Goal: Check status: Check status

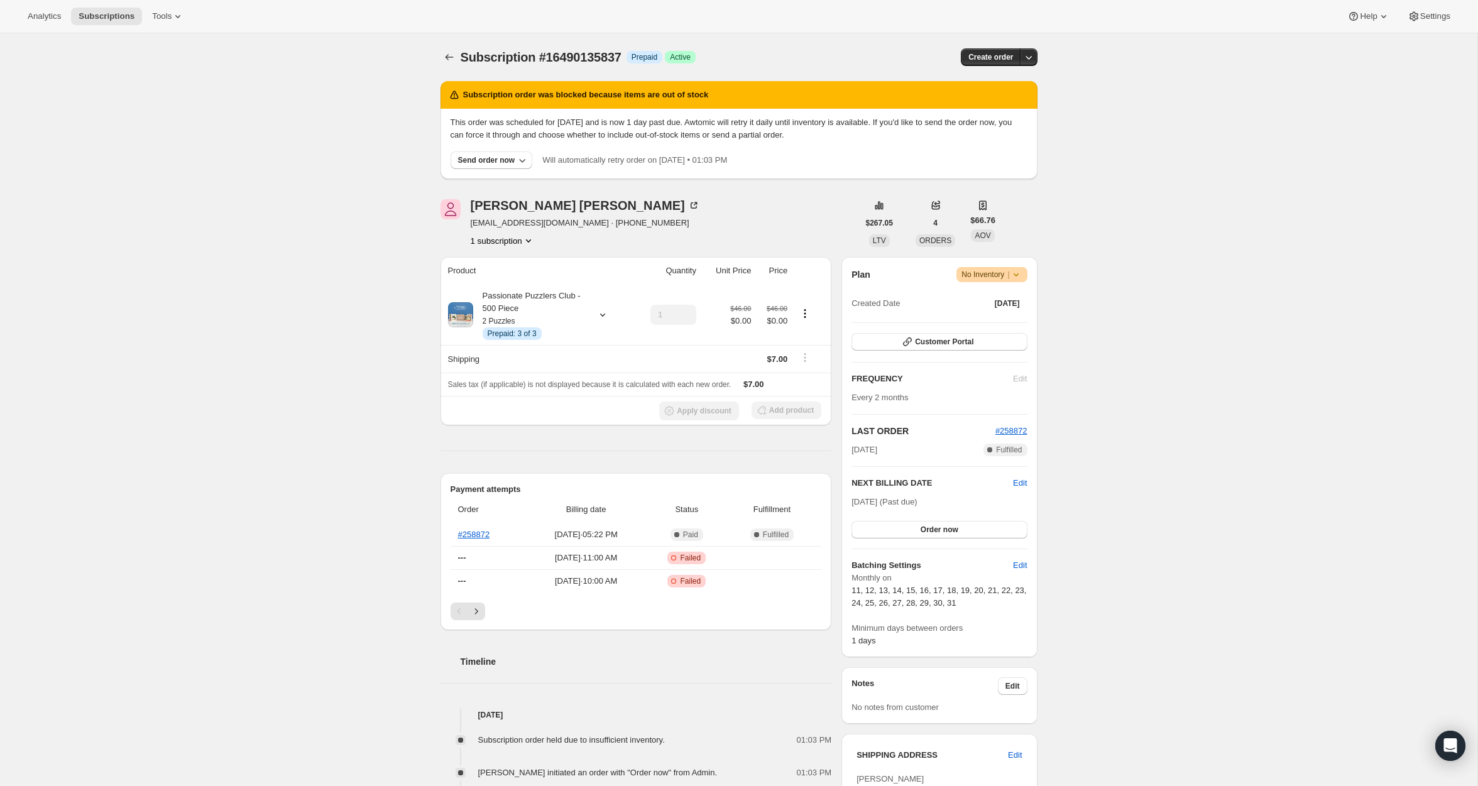
click at [570, 58] on span "Subscription #16490135837" at bounding box center [541, 57] width 161 height 14
click at [523, 159] on icon "button" at bounding box center [522, 160] width 13 height 13
click at [520, 124] on p "This order was scheduled for Oct 1, 2025 and is now 1 day past due. Awtomic wil…" at bounding box center [738, 128] width 577 height 25
click at [464, 310] on icon at bounding box center [460, 314] width 13 height 13
click at [595, 315] on div at bounding box center [600, 314] width 18 height 13
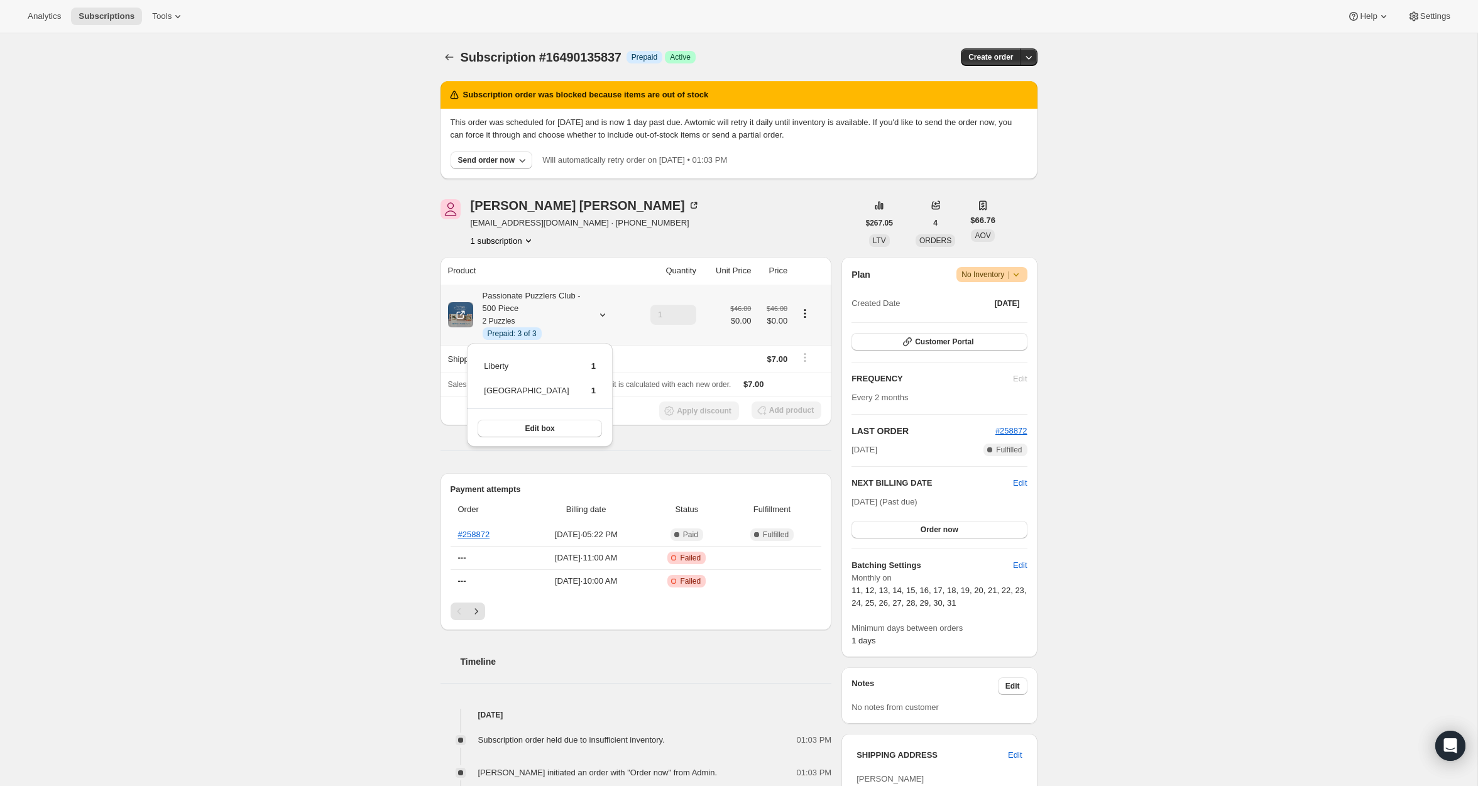
click at [501, 366] on td "Liberty" at bounding box center [526, 370] width 86 height 23
copy td "Liberty"
click at [511, 391] on td "Central Park Row" at bounding box center [526, 395] width 86 height 23
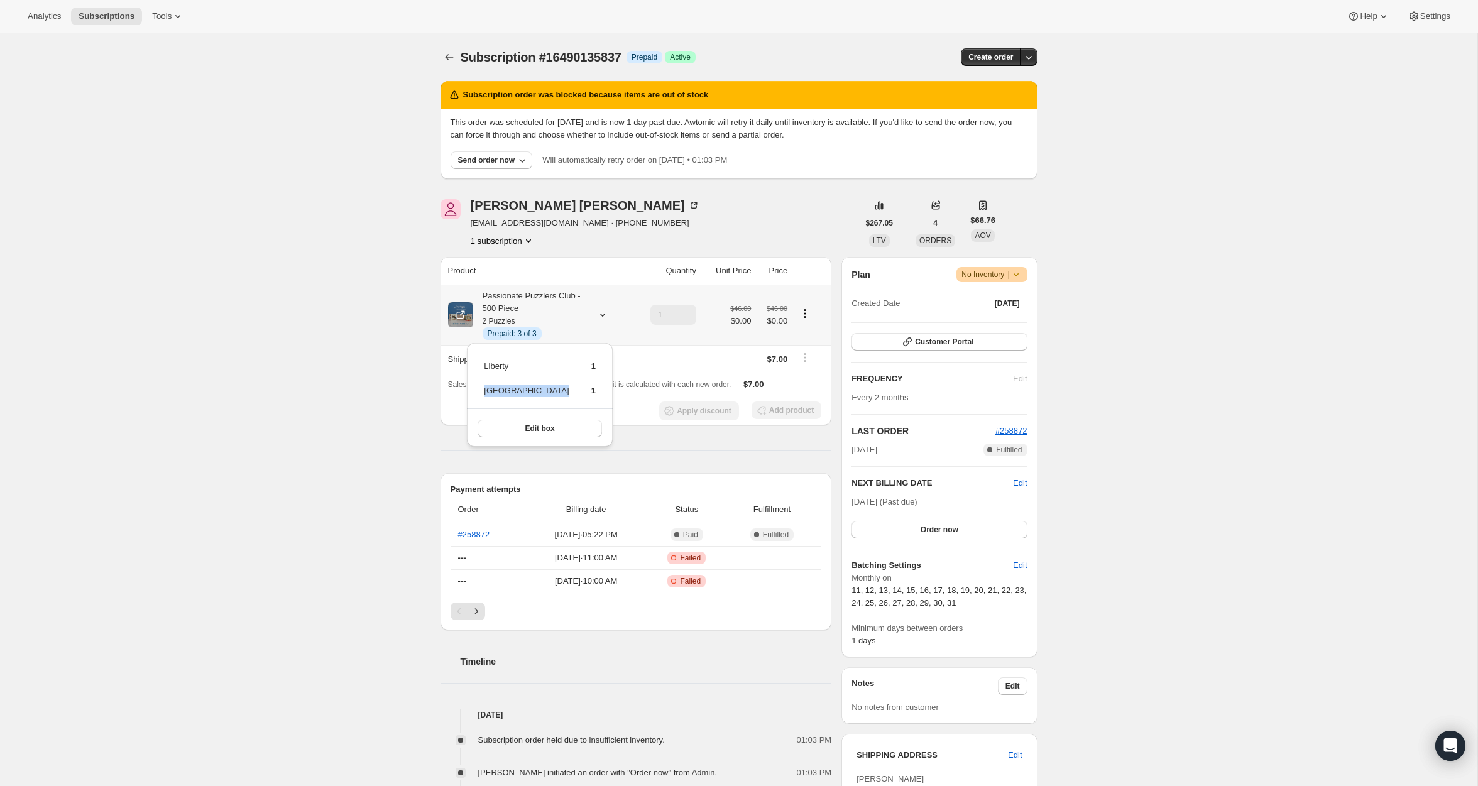
click at [511, 391] on td "Central Park Row" at bounding box center [526, 395] width 86 height 23
copy td "Central Park Row"
